Goal: Book appointment/travel/reservation

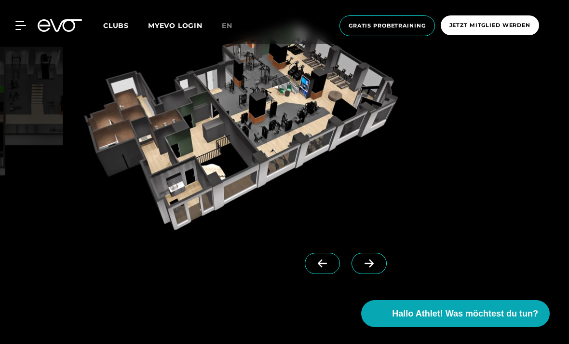
click at [407, 25] on span "Gratis Probetraining" at bounding box center [387, 26] width 77 height 8
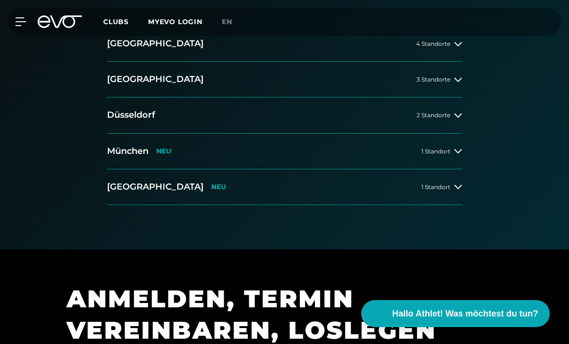
scroll to position [209, 0]
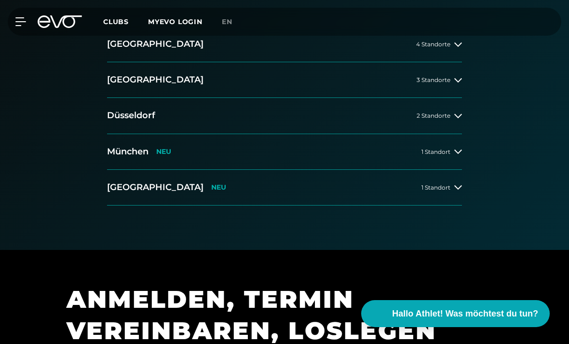
click at [455, 80] on div at bounding box center [459, 80] width 8 height 8
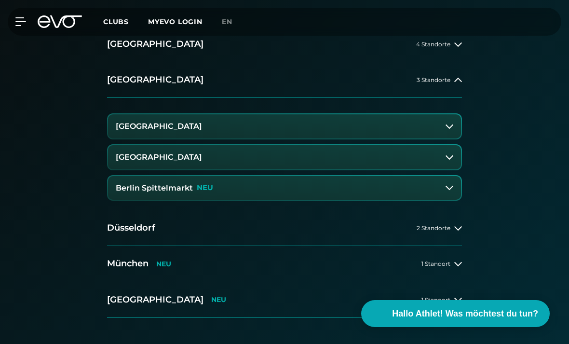
click at [306, 186] on button "Berlin Spittelmarkt NEU" at bounding box center [284, 188] width 353 height 24
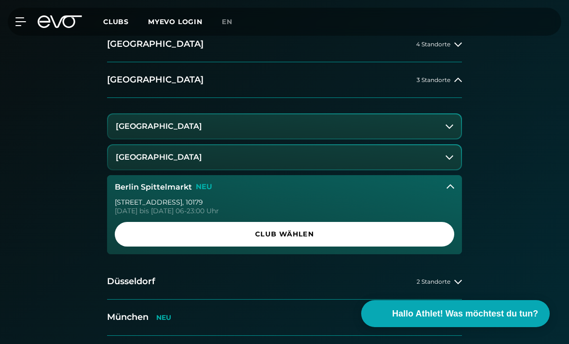
click at [375, 243] on link "Club wählen" at bounding box center [285, 234] width 340 height 25
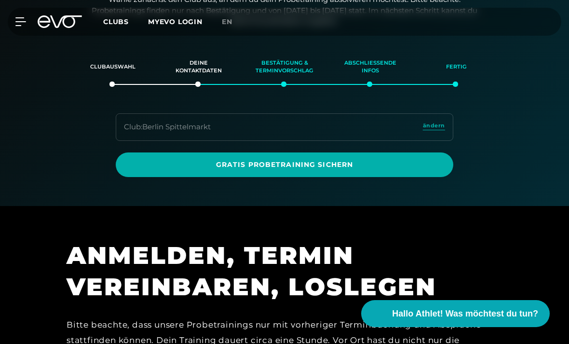
scroll to position [225, 0]
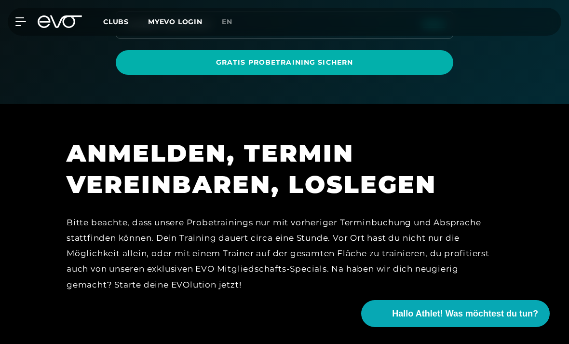
click at [420, 68] on link "Gratis Probetraining sichern" at bounding box center [285, 62] width 338 height 25
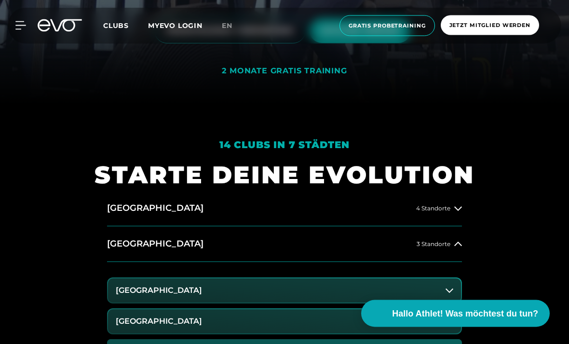
scroll to position [363, 0]
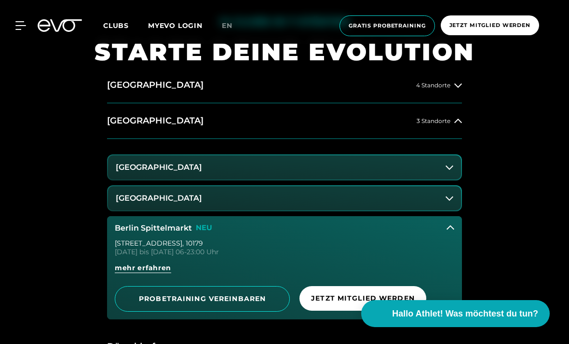
click at [520, 25] on span "Jetzt Mitglied werden" at bounding box center [490, 25] width 81 height 8
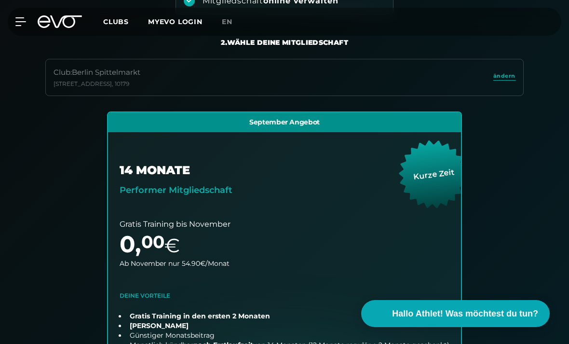
scroll to position [188, 0]
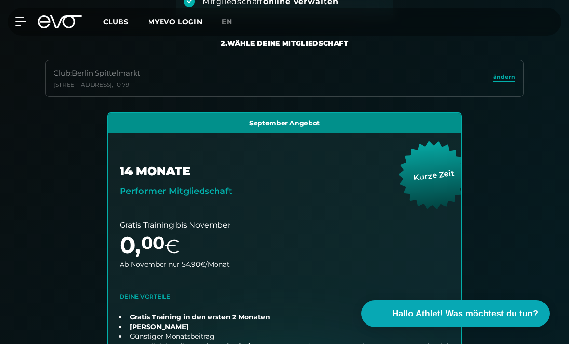
click at [506, 90] on div "Club : Berlin Spittelmarkt Wallstraße 27 , 10179 ändern" at bounding box center [284, 78] width 479 height 37
click at [510, 75] on span "ändern" at bounding box center [505, 77] width 22 height 8
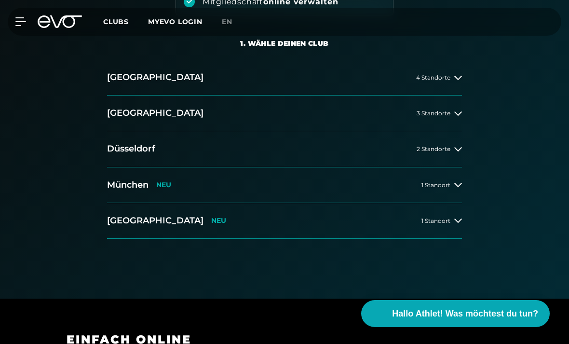
click at [443, 112] on span "3 Standorte" at bounding box center [434, 113] width 34 height 6
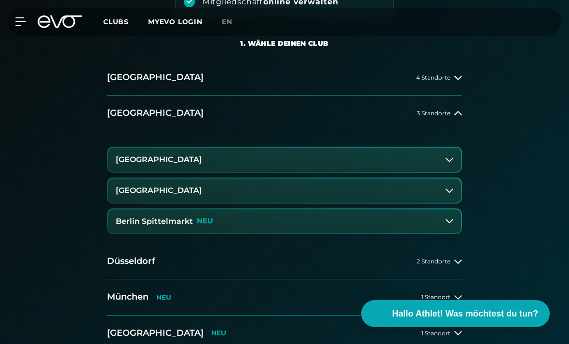
click at [363, 166] on button "[GEOGRAPHIC_DATA]" at bounding box center [284, 160] width 353 height 24
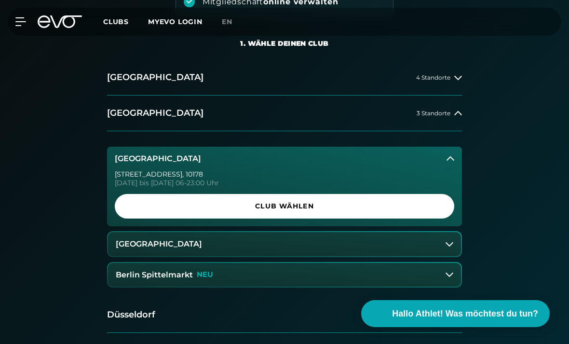
click at [403, 206] on span "Club wählen" at bounding box center [284, 206] width 317 height 10
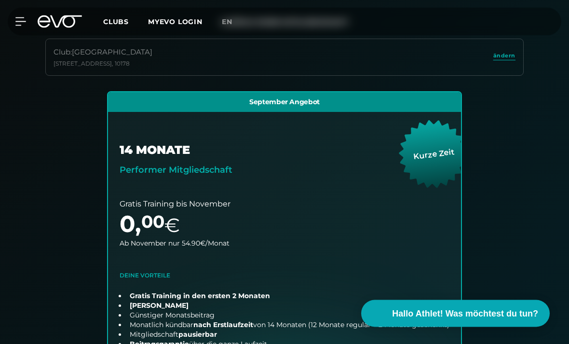
scroll to position [209, 0]
click at [501, 58] on span "ändern" at bounding box center [505, 56] width 22 height 8
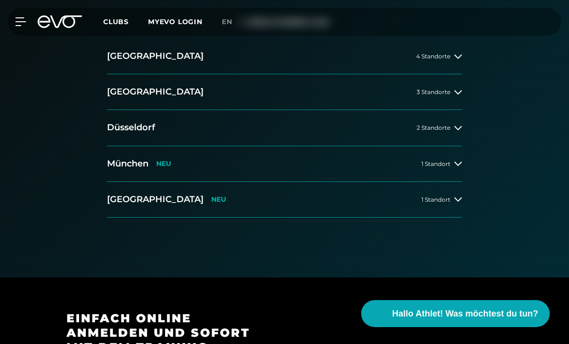
click at [301, 165] on button "München NEU 1 Standort" at bounding box center [284, 164] width 355 height 36
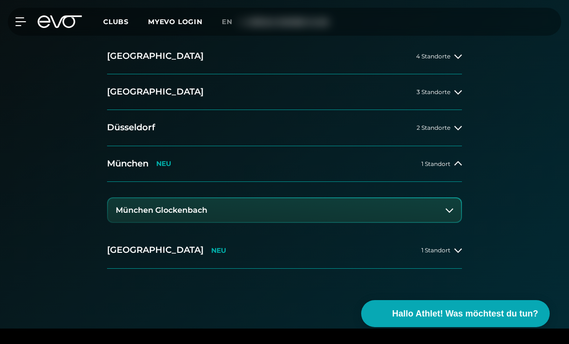
click at [318, 170] on button "München NEU 1 Standort" at bounding box center [284, 164] width 355 height 36
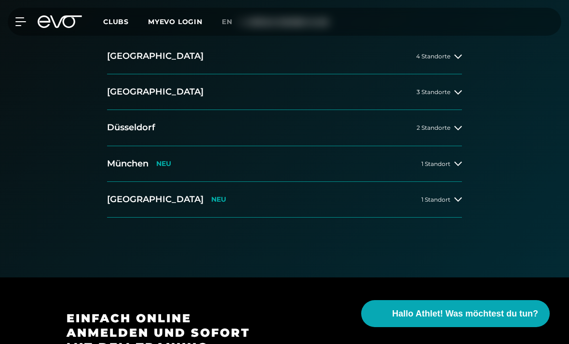
click at [266, 93] on button "Berlin 3 Standorte" at bounding box center [284, 92] width 355 height 36
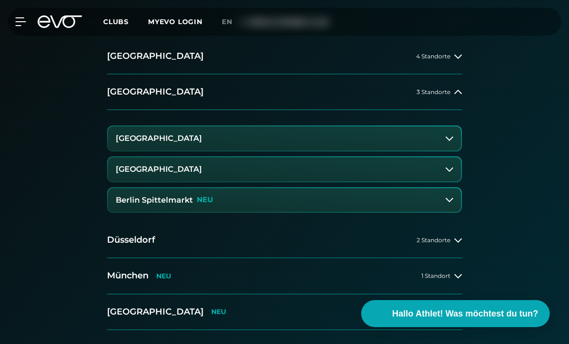
click at [285, 197] on button "Berlin Spittelmarkt NEU" at bounding box center [284, 200] width 353 height 24
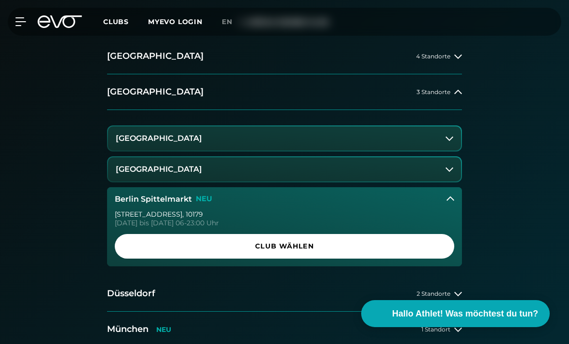
click at [354, 243] on span "Club wählen" at bounding box center [284, 246] width 317 height 10
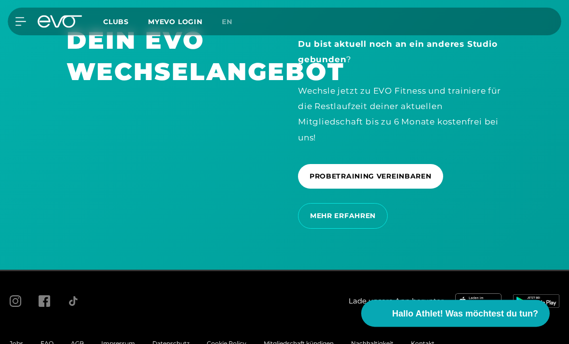
scroll to position [2331, 0]
click at [425, 181] on span "PROBETRAINING VEREINBAREN" at bounding box center [371, 176] width 122 height 10
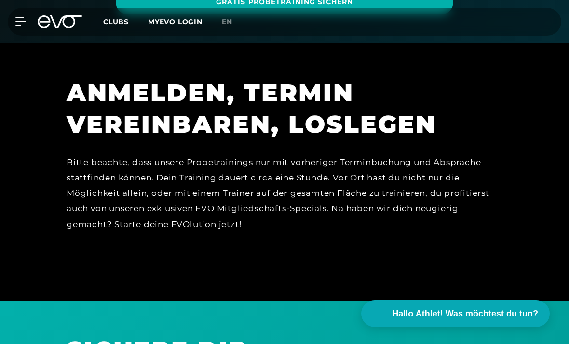
scroll to position [228, 0]
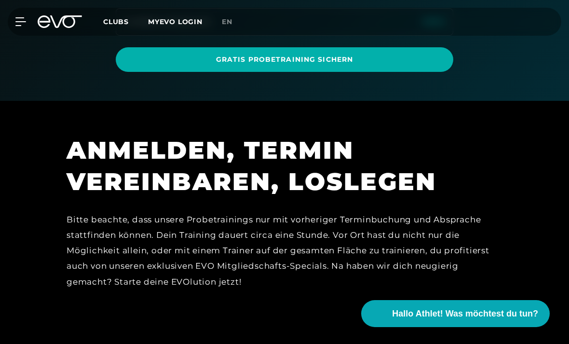
click at [405, 52] on link "Gratis Probetraining sichern" at bounding box center [285, 59] width 338 height 25
